Goal: Task Accomplishment & Management: Complete application form

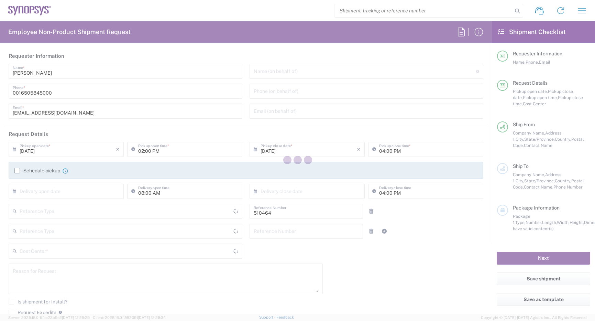
type input "Department"
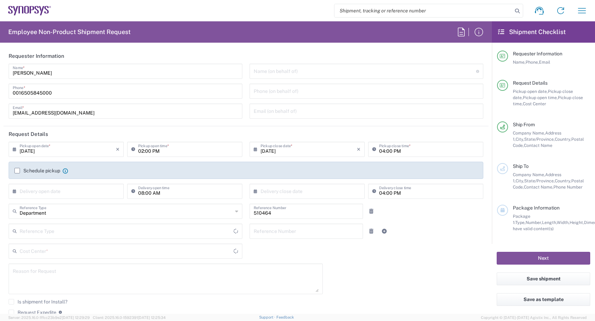
type input "US01, SG, MSIP2, R&D 510464"
type input "Delivered at Place"
type input "[GEOGRAPHIC_DATA]"
type input "[US_STATE]"
type input "[GEOGRAPHIC_DATA]"
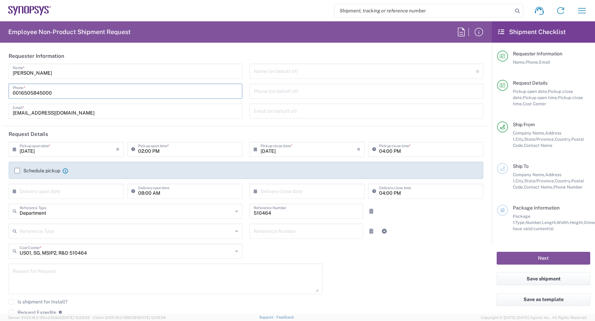
drag, startPoint x: 53, startPoint y: 93, endPoint x: -43, endPoint y: 59, distance: 102.3
click at [0, 59] on html "Shipment request Shipment tracking Employee non-product shipment request My shi…" at bounding box center [297, 160] width 595 height 321
type input "Hillsboro US03"
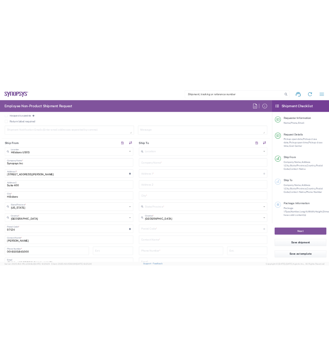
scroll to position [275, 0]
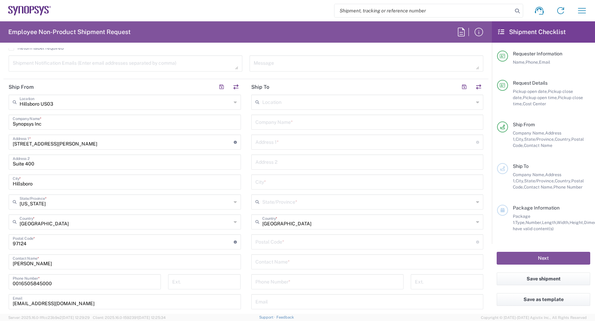
type input "[PHONE_NUMBER]"
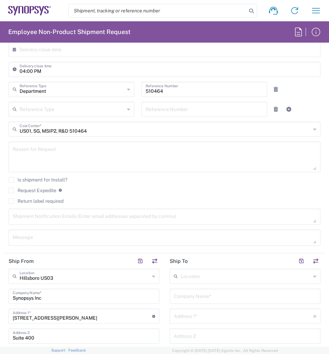
scroll to position [344, 0]
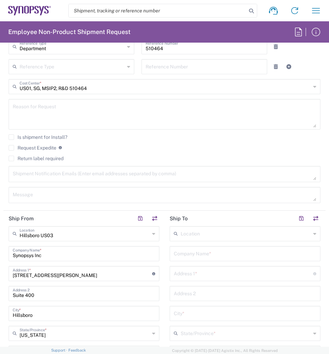
click at [209, 256] on input "text" at bounding box center [245, 253] width 143 height 12
paste input "Astera Labs Inc"
type input "Astera Labs Inc"
click at [216, 275] on input "text" at bounding box center [244, 273] width 140 height 12
click at [203, 277] on input "text" at bounding box center [244, 273] width 140 height 12
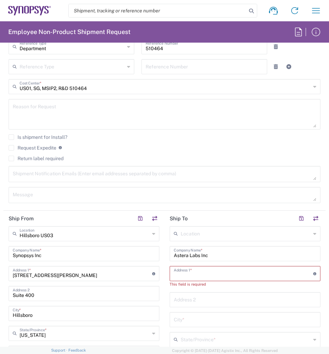
click at [203, 277] on input "text" at bounding box center [244, 273] width 140 height 12
paste input "[STREET_ADDRESS]"
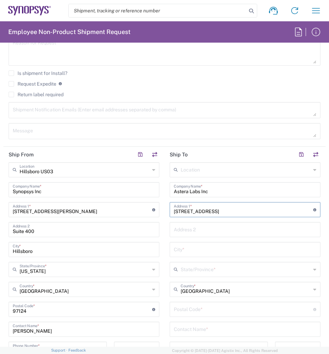
scroll to position [413, 0]
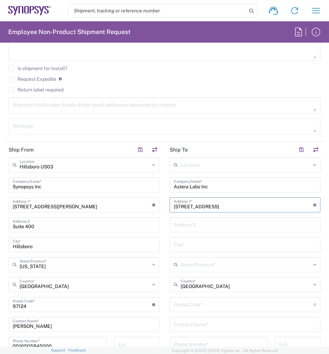
type input "[STREET_ADDRESS]"
click at [192, 248] on input "text" at bounding box center [245, 244] width 143 height 12
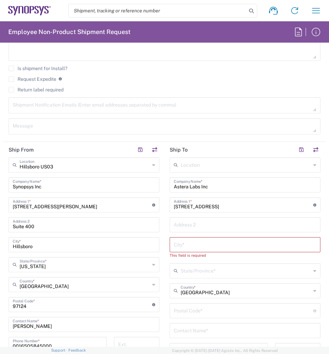
click at [216, 247] on input "text" at bounding box center [245, 244] width 143 height 12
paste input "Santa [PERSON_NAME]"
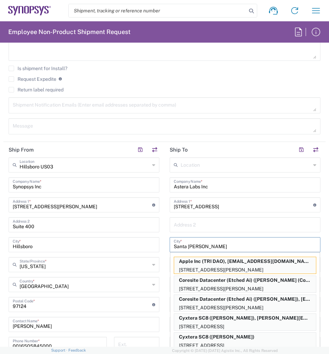
type input "Santa [PERSON_NAME]"
click at [219, 224] on input "text" at bounding box center [245, 224] width 143 height 12
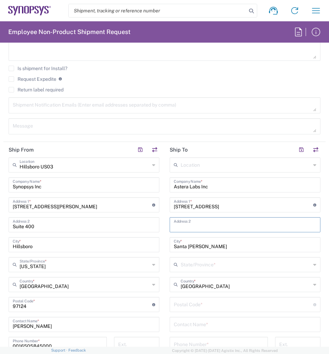
click at [223, 266] on input "text" at bounding box center [246, 264] width 130 height 12
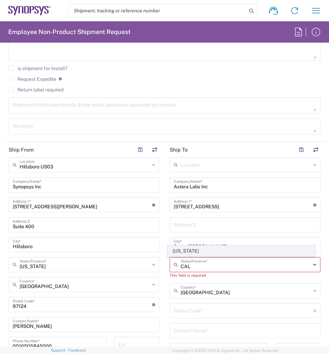
click at [189, 249] on span "[US_STATE]" at bounding box center [241, 251] width 147 height 11
type input "[US_STATE]"
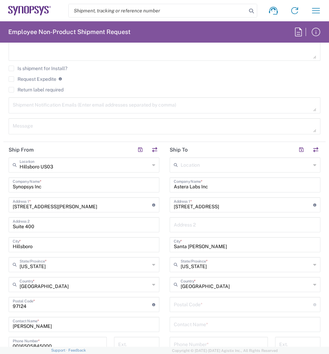
click at [208, 306] on input "undefined" at bounding box center [244, 304] width 140 height 12
type input "95054"
click at [231, 321] on input "text" at bounding box center [245, 324] width 143 height 12
paste input "Remby Taas"
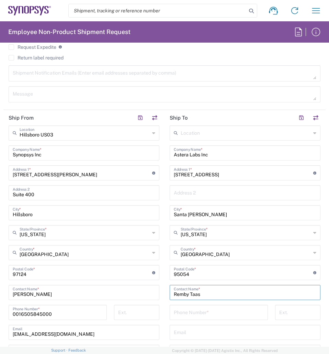
scroll to position [481, 0]
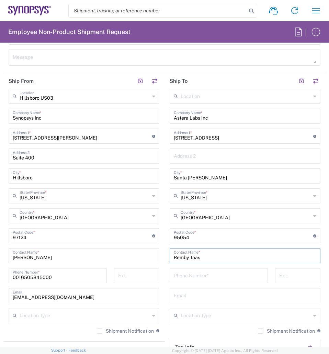
type input "Remby Taas"
click at [208, 276] on input "tel" at bounding box center [219, 275] width 90 height 12
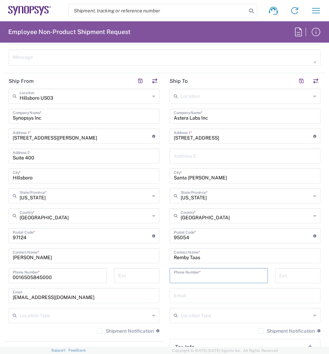
paste input "[PHONE_NUMBER]"
type input "[PHONE_NUMBER]"
click at [197, 294] on input "text" at bounding box center [245, 295] width 143 height 12
click at [213, 294] on input "text" at bounding box center [245, 295] width 143 height 12
paste input "[EMAIL_ADDRESS][DOMAIN_NAME]"
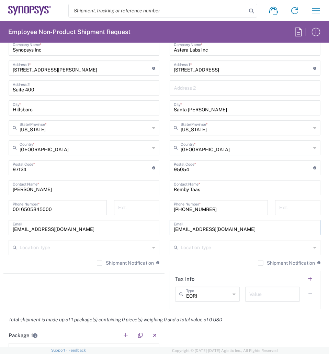
scroll to position [550, 0]
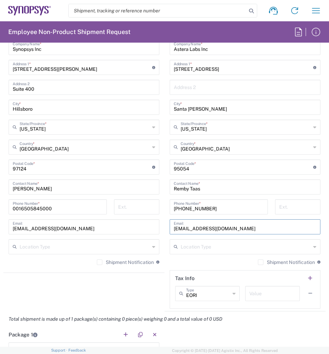
type input "[EMAIL_ADDRESS][DOMAIN_NAME]"
click at [258, 264] on label "Shipment Notification" at bounding box center [286, 263] width 57 height 6
click at [261, 262] on input "Shipment Notification" at bounding box center [261, 262] width 0 height 0
click at [97, 264] on label "Shipment Notification" at bounding box center [125, 263] width 57 height 6
click at [100, 262] on input "Shipment Notification" at bounding box center [100, 262] width 0 height 0
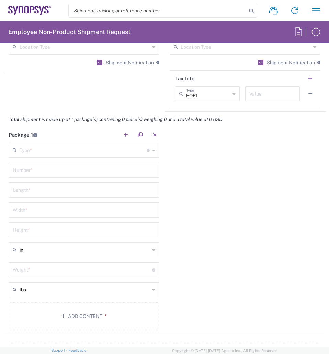
scroll to position [757, 0]
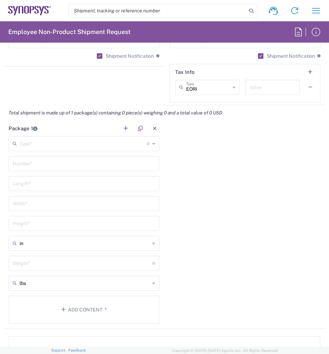
click at [93, 148] on input "text" at bounding box center [83, 143] width 127 height 12
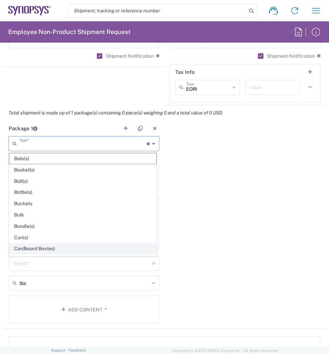
click at [46, 247] on span "Cardboard Box(es)" at bounding box center [82, 248] width 147 height 11
type input "Cardboard Box(es)"
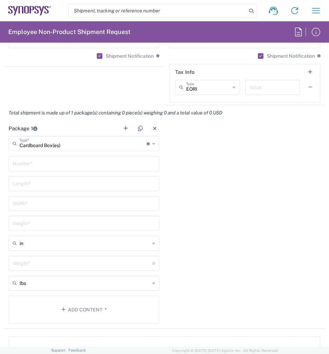
click at [50, 164] on input "text" at bounding box center [84, 163] width 143 height 12
type input "1"
click at [54, 183] on input "number" at bounding box center [84, 183] width 143 height 12
type input "14"
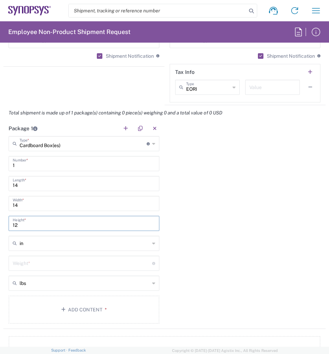
type input "12"
click at [49, 263] on input "number" at bounding box center [83, 263] width 140 height 12
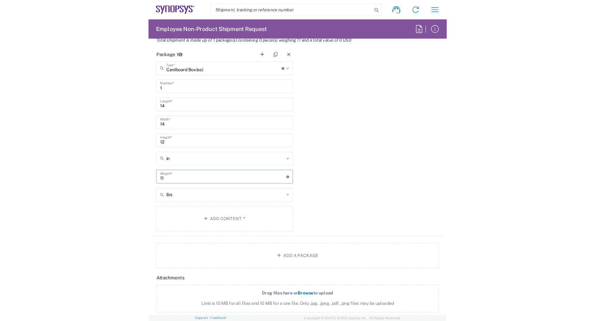
scroll to position [825, 0]
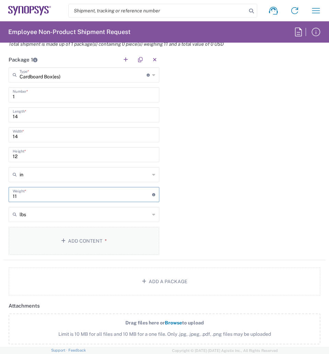
type input "11"
click at [96, 240] on button "Add Content *" at bounding box center [84, 241] width 151 height 28
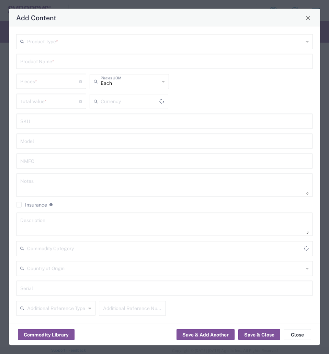
type input "US Dollar"
click at [57, 44] on input "text" at bounding box center [165, 41] width 277 height 12
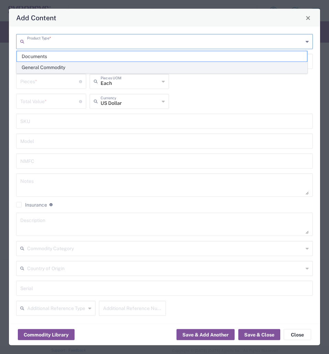
click at [52, 67] on span "General Commodity" at bounding box center [162, 67] width 291 height 11
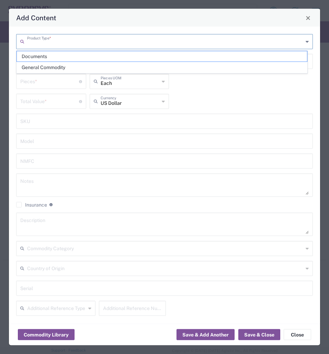
type input "General Commodity"
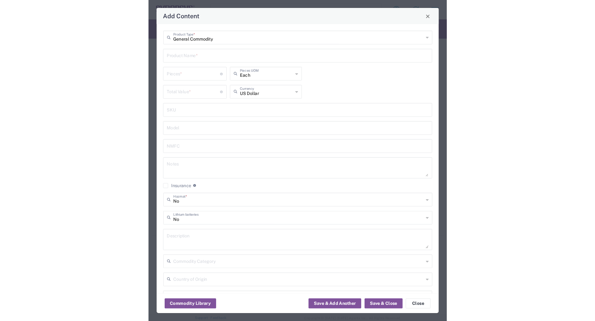
scroll to position [0, 0]
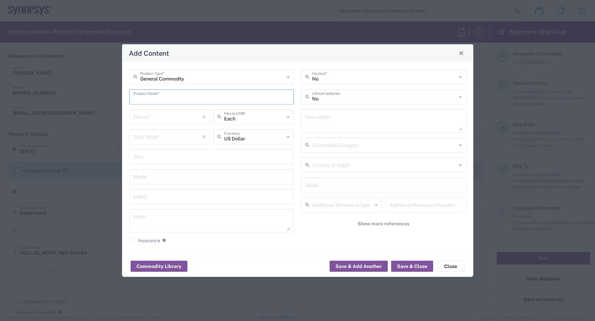
click at [218, 100] on input "text" at bounding box center [211, 96] width 157 height 12
type input "Astera Aries 6 hardware"
click at [330, 120] on textarea at bounding box center [383, 120] width 157 height 19
click at [155, 119] on input "number" at bounding box center [167, 116] width 69 height 12
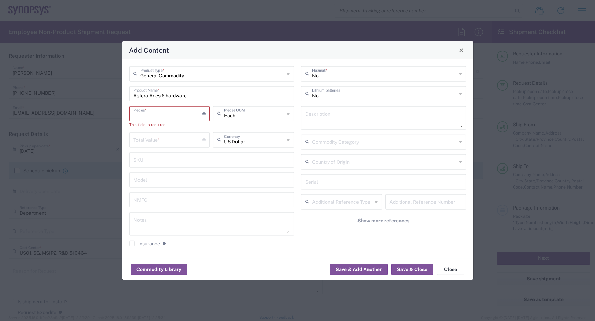
click at [166, 141] on input "number" at bounding box center [167, 139] width 69 height 12
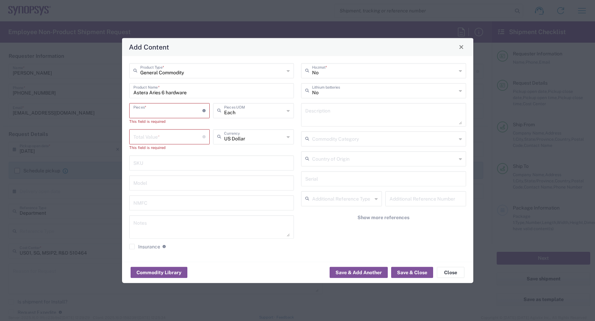
click at [185, 110] on input "number" at bounding box center [167, 110] width 69 height 12
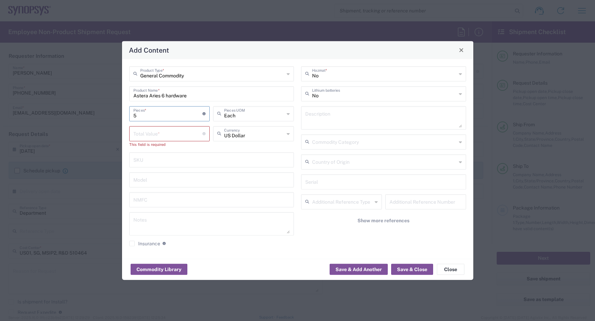
type input "5"
click at [167, 134] on input "number" at bounding box center [167, 133] width 69 height 12
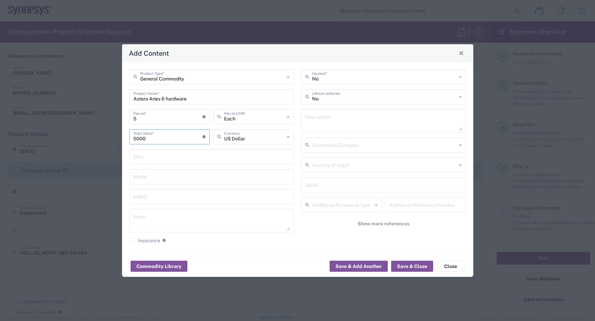
type input "5000"
drag, startPoint x: 138, startPoint y: 120, endPoint x: 13, endPoint y: 73, distance: 133.9
click at [13, 88] on div "Add Content General Commodity Product Type * Astera Aries 6 hardware Product Na…" at bounding box center [297, 160] width 595 height 321
type input "1"
type input "1000"
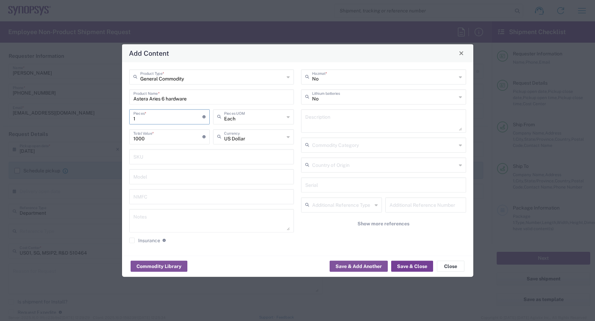
type input "1"
click at [415, 265] on button "Save & Close" at bounding box center [412, 266] width 42 height 11
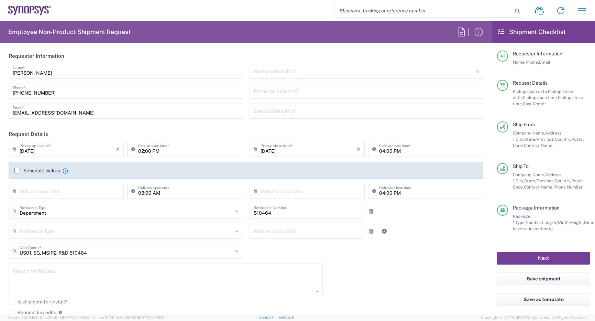
click at [553, 256] on button "Next" at bounding box center [544, 258] width 94 height 13
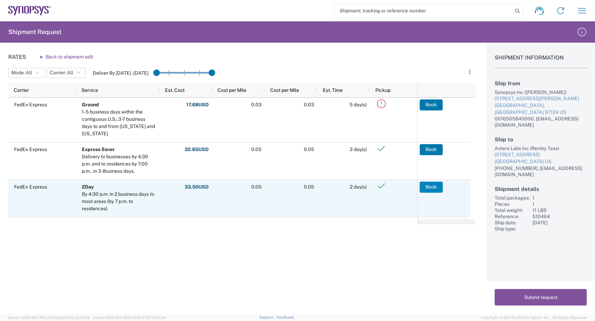
click at [433, 188] on button "Book" at bounding box center [431, 187] width 23 height 11
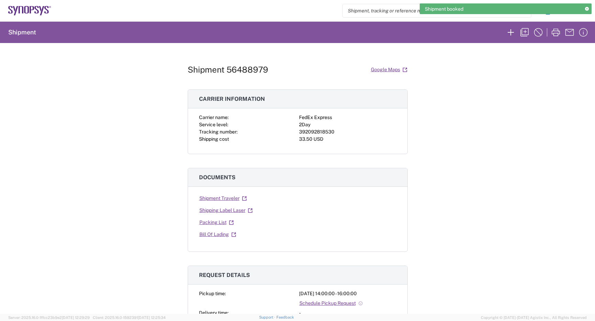
click at [322, 133] on div "392092818530" at bounding box center [347, 131] width 97 height 7
copy div "392092818530"
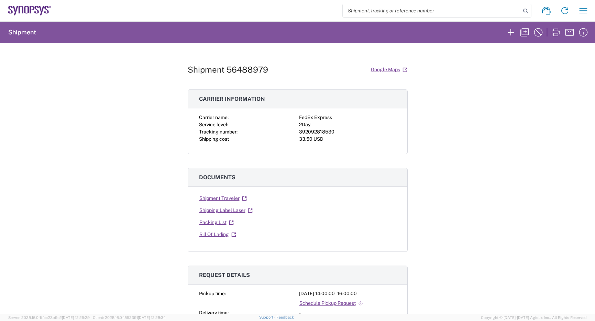
click at [87, 98] on div "Shipment 56488979 Google Maps Carrier information Carrier name: FedEx Express S…" at bounding box center [297, 178] width 595 height 271
click at [211, 210] on link "Shipping Label Laser" at bounding box center [226, 210] width 54 height 12
